Goal: Information Seeking & Learning: Learn about a topic

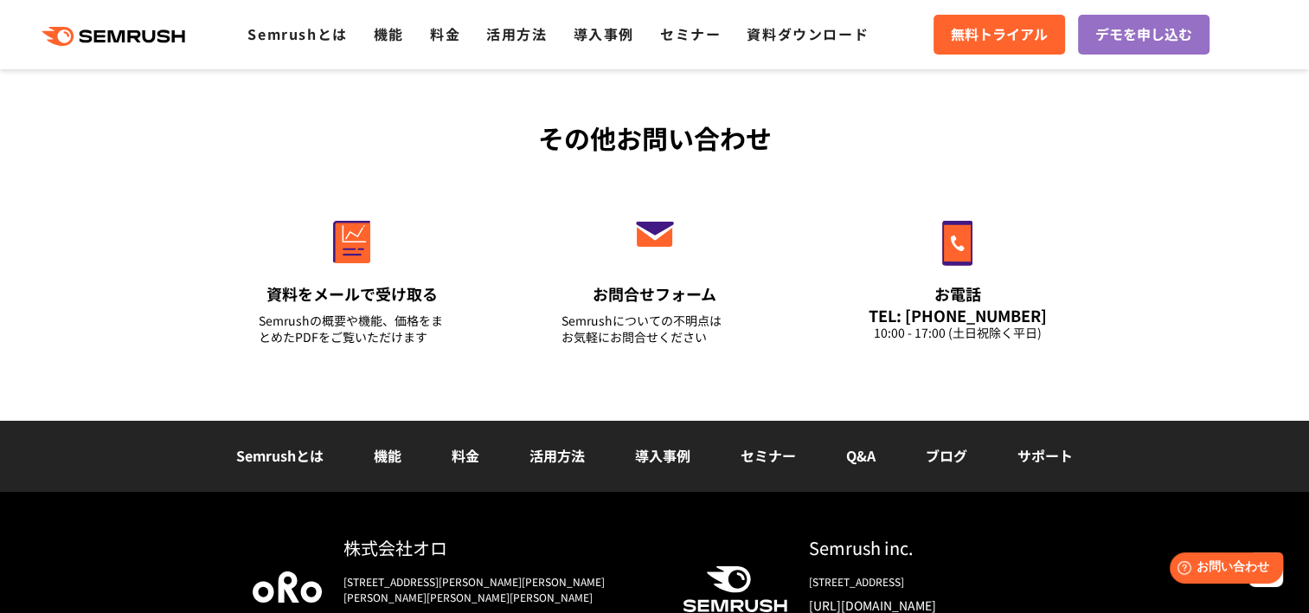
scroll to position [5797, 0]
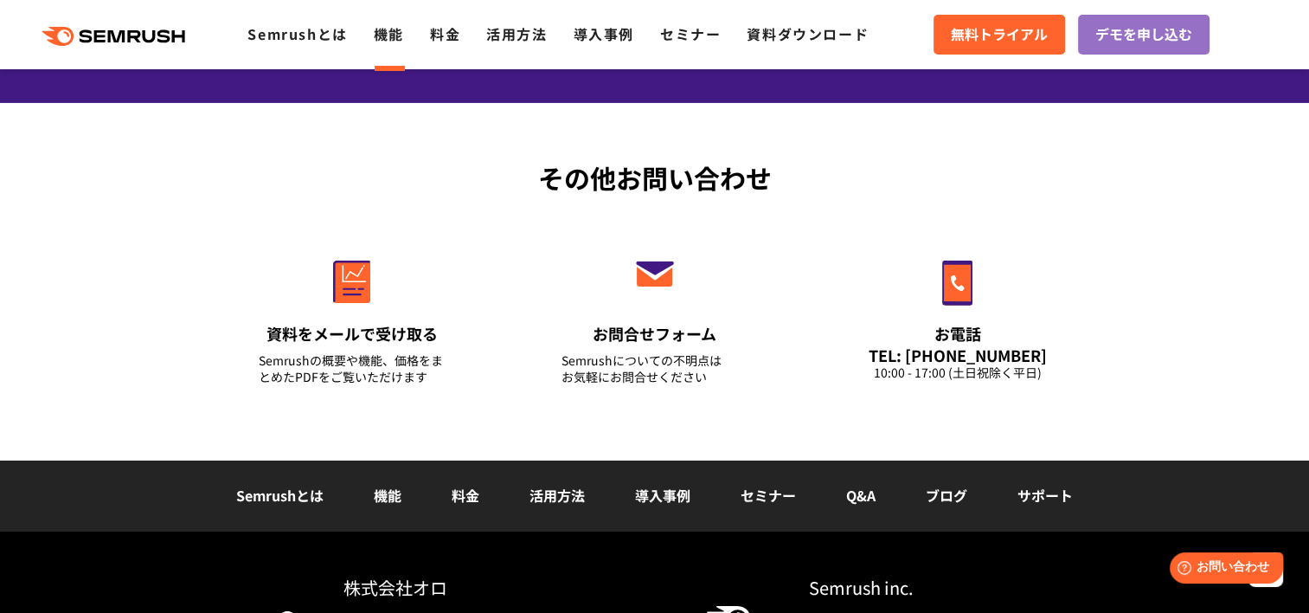
click at [384, 35] on link "機能" at bounding box center [389, 33] width 30 height 21
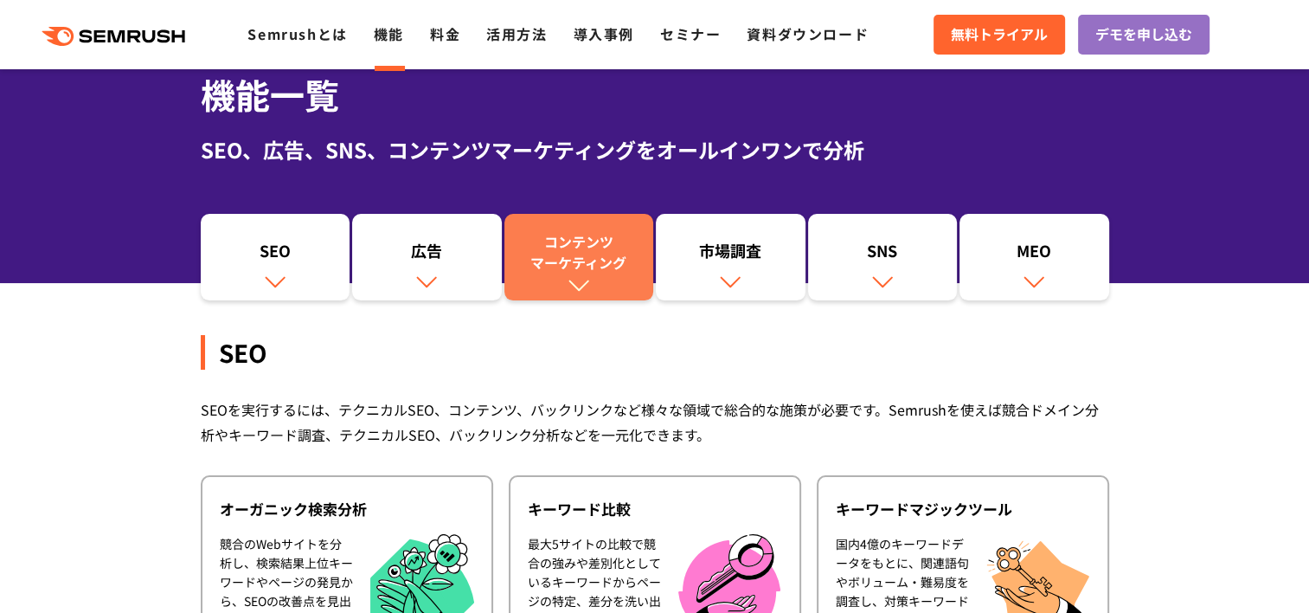
click at [581, 264] on div "コンテンツ マーケティング" at bounding box center [579, 252] width 132 height 42
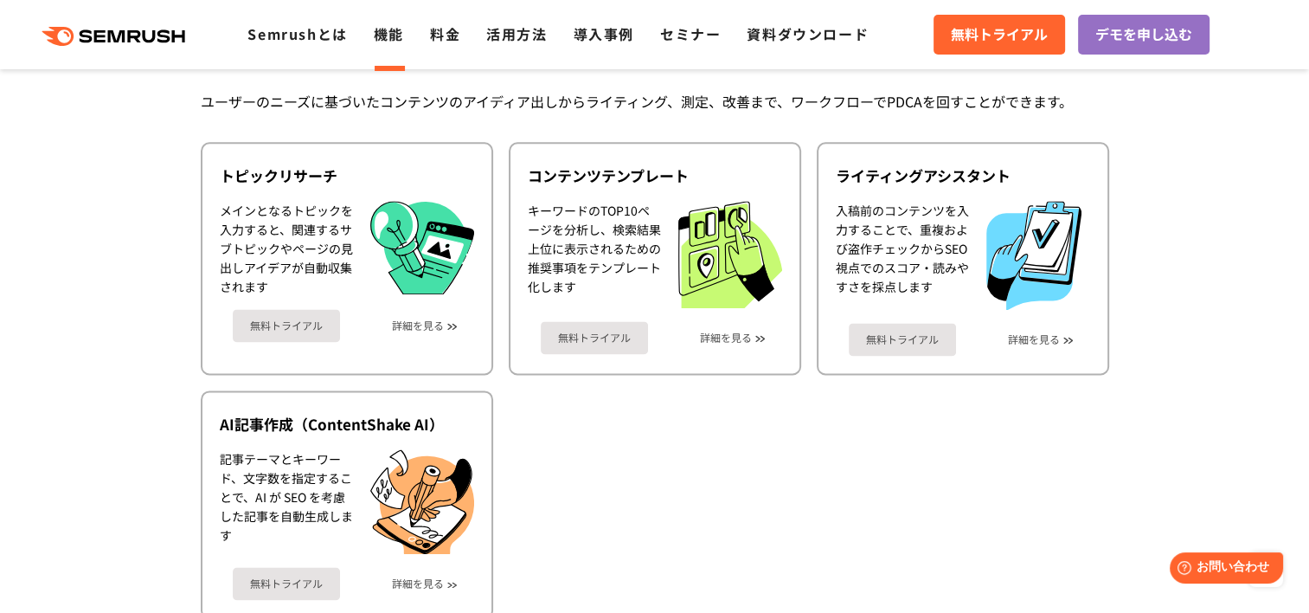
scroll to position [2323, 0]
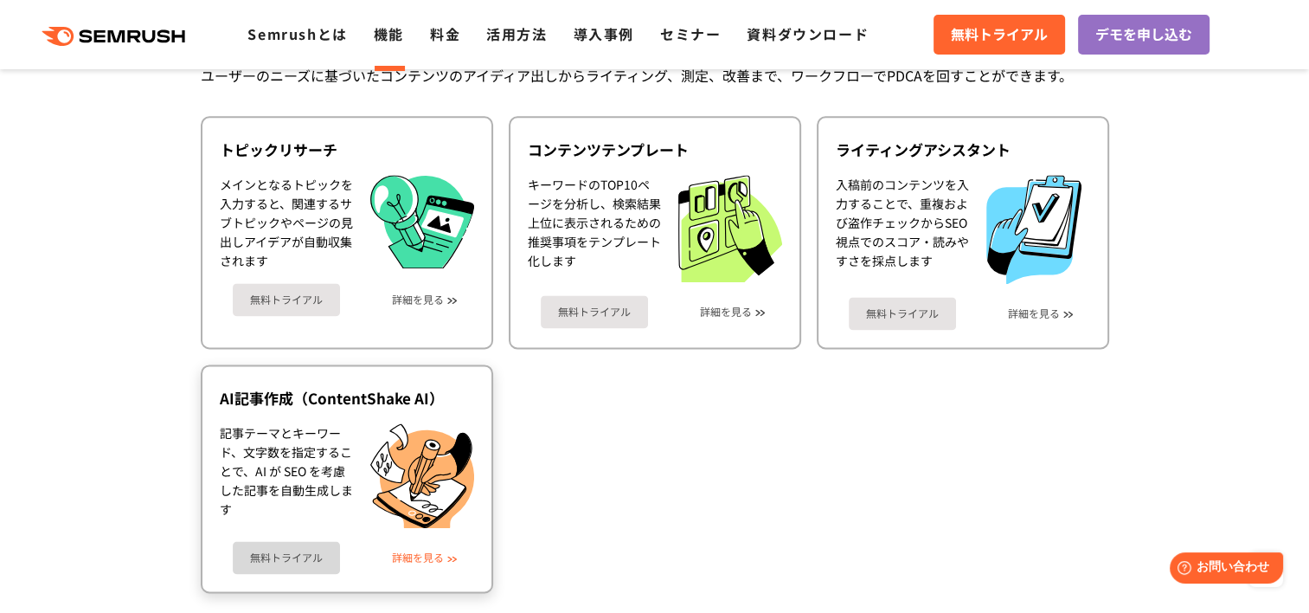
click at [441, 551] on link "詳細を見る" at bounding box center [418, 557] width 52 height 12
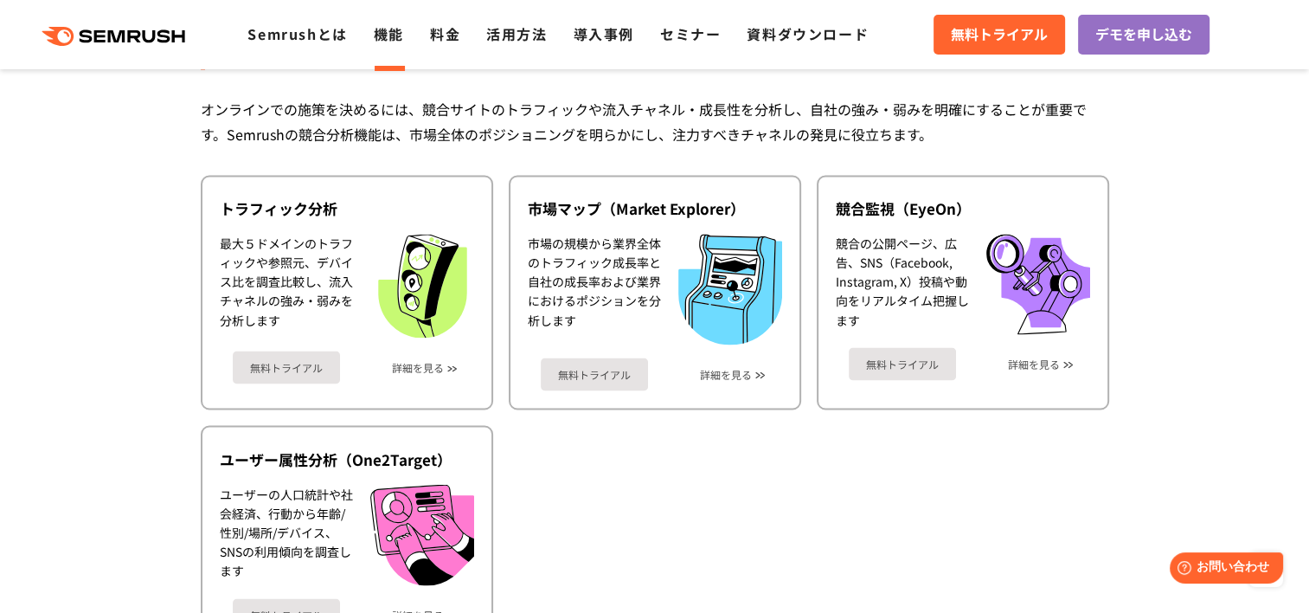
scroll to position [3015, 0]
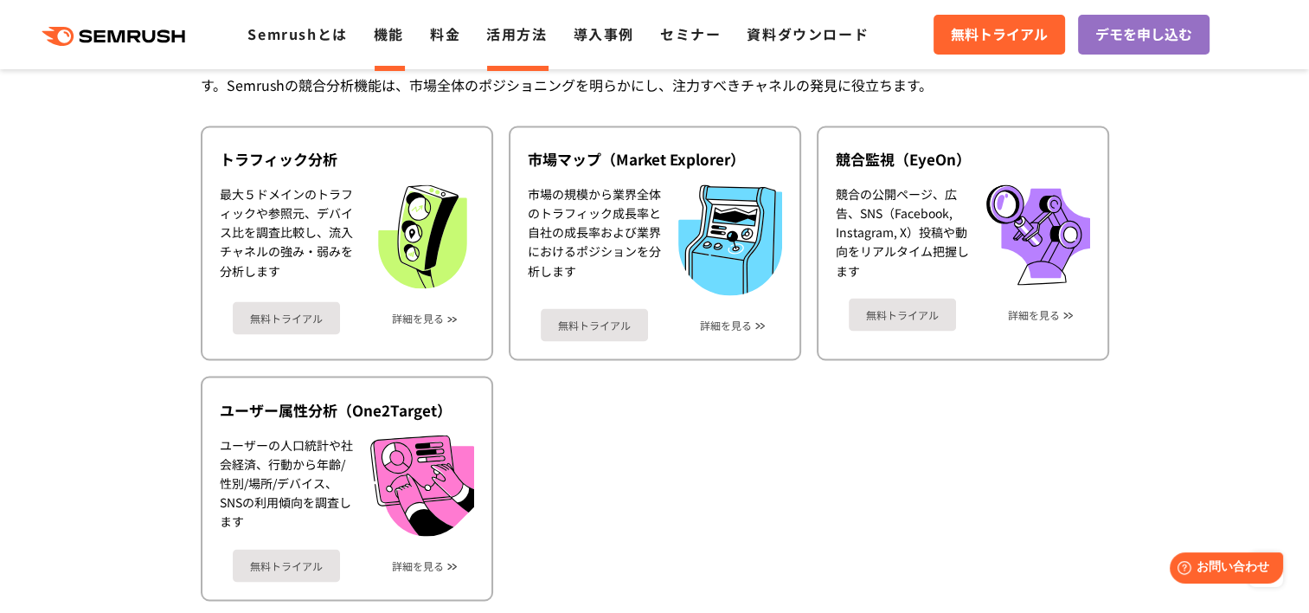
click at [514, 33] on link "活用方法" at bounding box center [516, 33] width 61 height 21
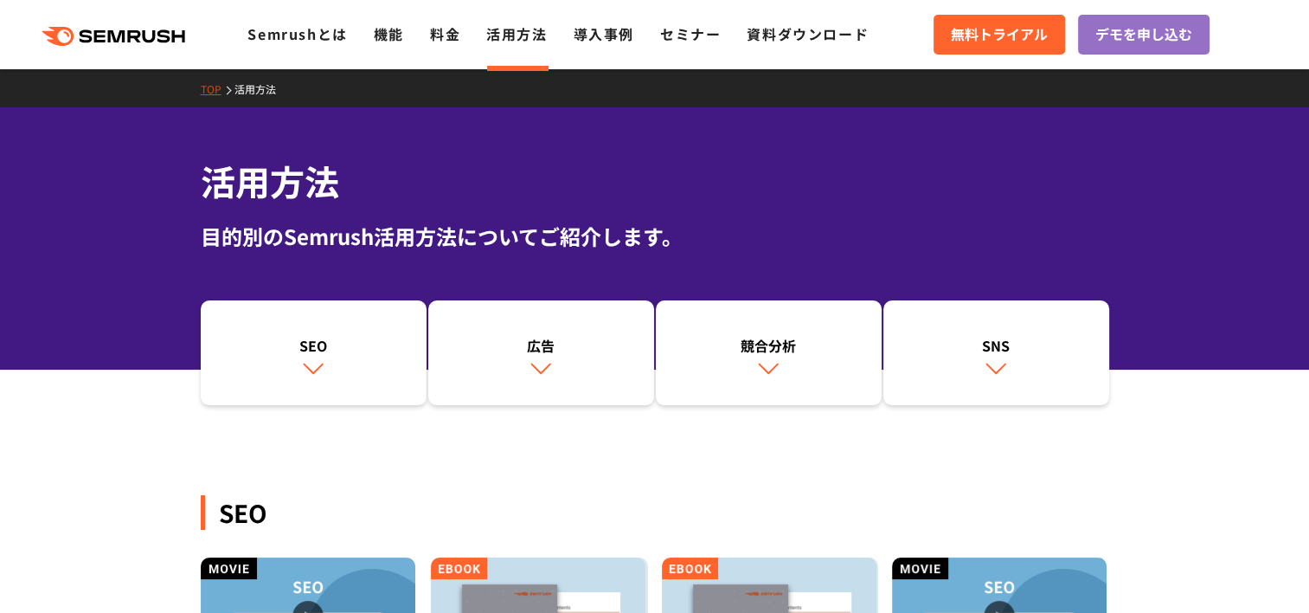
click at [713, 47] on div ".cls {fill: #FF642D;} .cls {fill: #FF642D;} Semrushとは 機能 料金 活用方法 導入事例 セミナー 資料ダウ…" at bounding box center [654, 35] width 1309 height 52
click at [695, 39] on link "セミナー" at bounding box center [690, 33] width 61 height 21
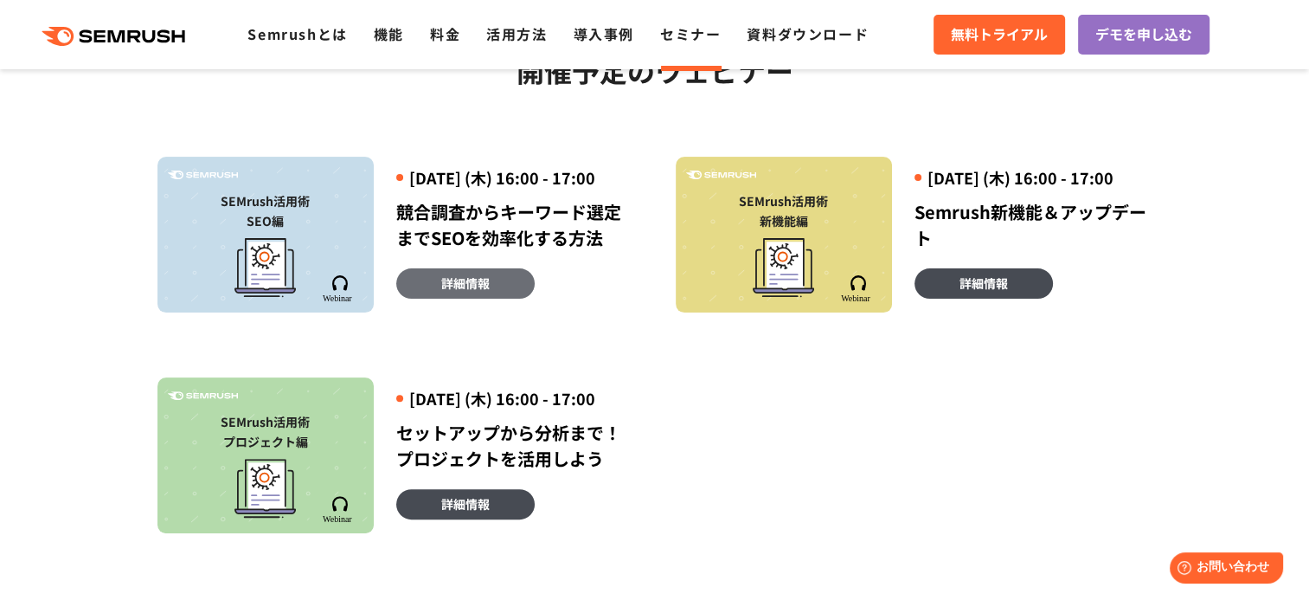
click at [463, 292] on span "詳細情報" at bounding box center [465, 282] width 48 height 19
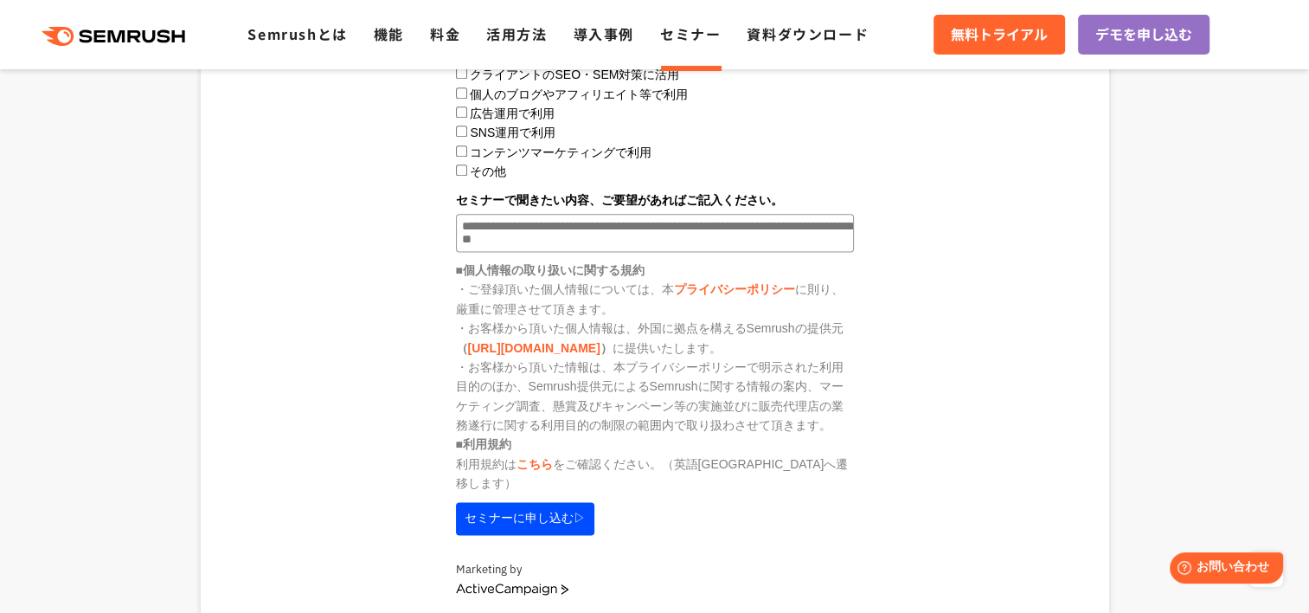
scroll to position [2250, 0]
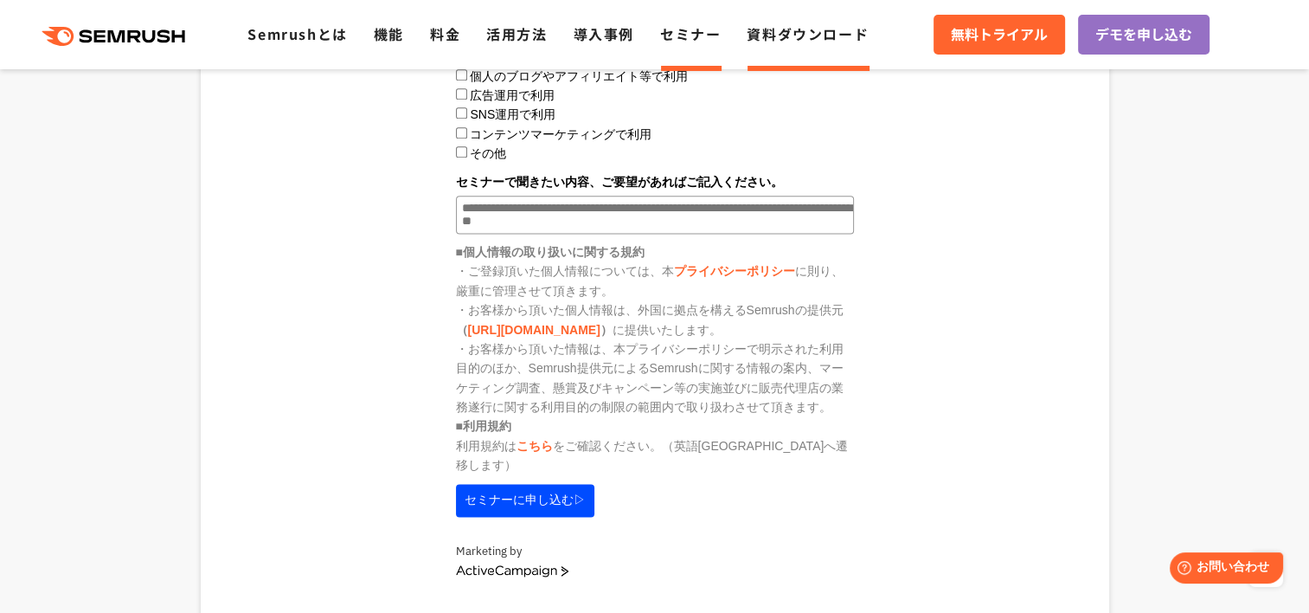
click at [815, 33] on link "資料ダウンロード" at bounding box center [808, 33] width 122 height 21
click at [810, 49] on div ".cls {fill: #FF642D;} .cls {fill: #FF642D;} Semrushとは 機能 料金 活用方法 導入事例 セミナー 資料ダウ…" at bounding box center [654, 35] width 1309 height 52
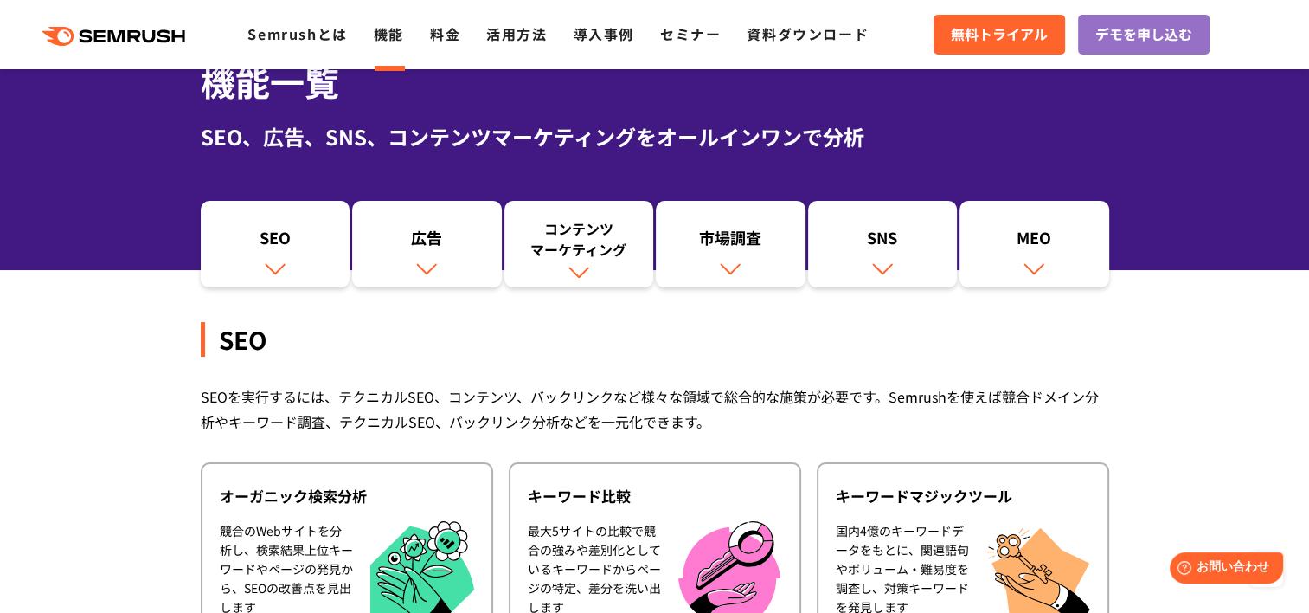
scroll to position [87, 0]
